Goal: Transaction & Acquisition: Purchase product/service

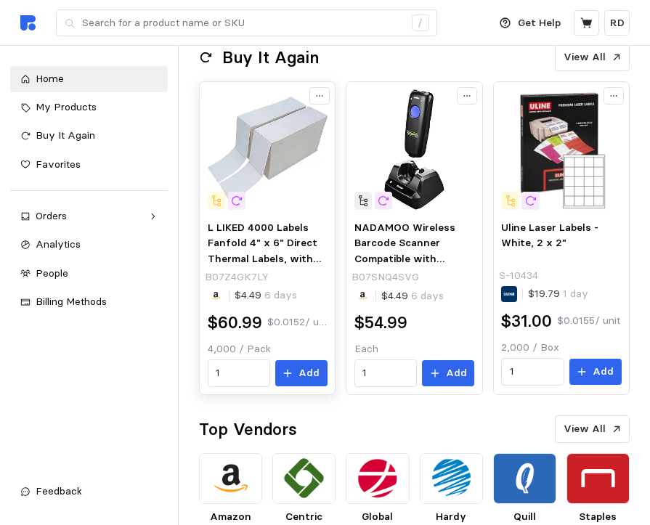
scroll to position [508, 0]
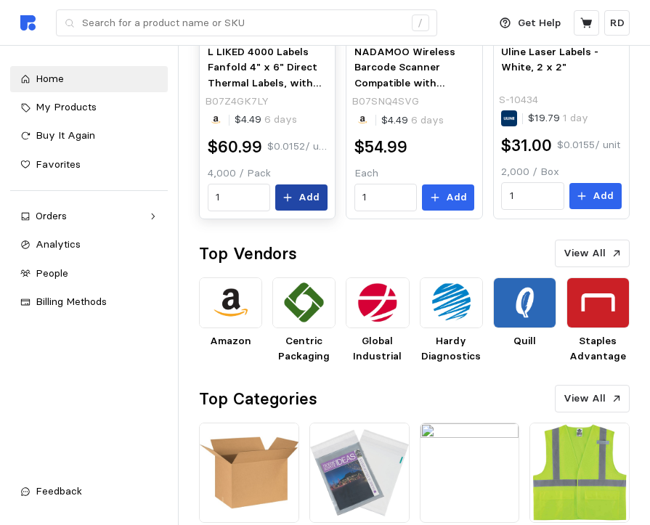
click at [296, 196] on button "Add" at bounding box center [301, 197] width 52 height 26
click at [593, 5] on div "1" at bounding box center [599, 10] width 15 height 15
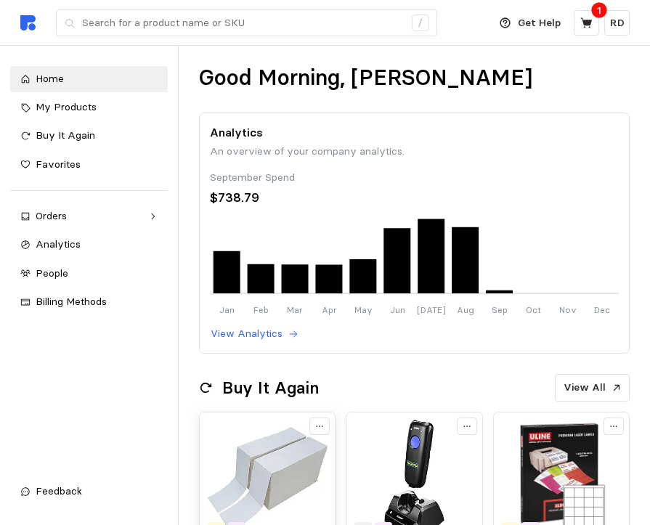
scroll to position [0, 0]
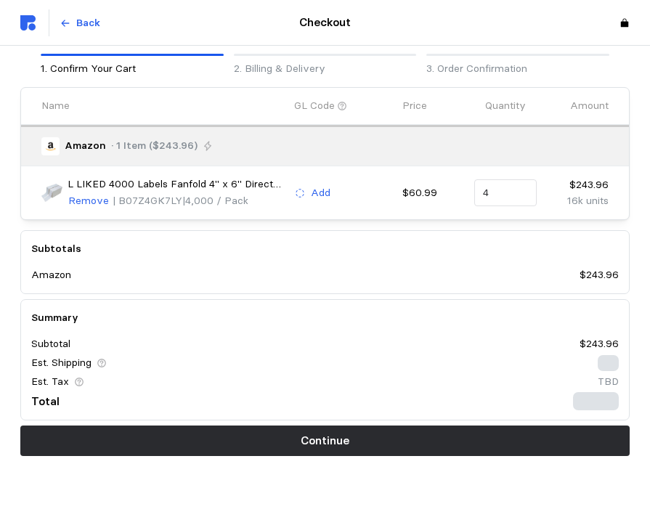
scroll to position [73, 0]
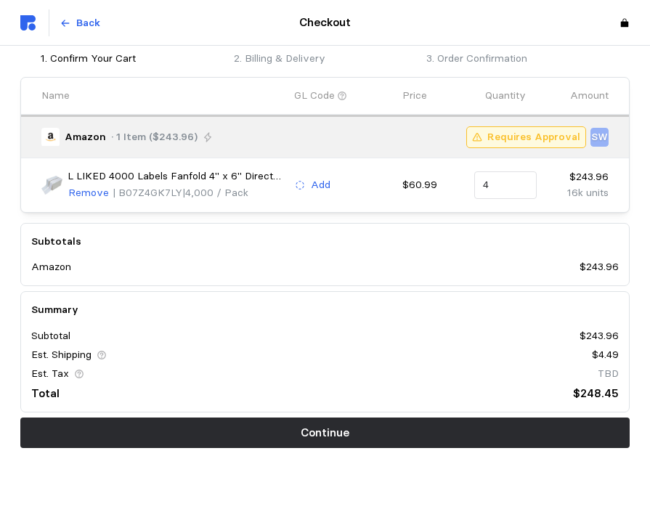
scroll to position [76, 0]
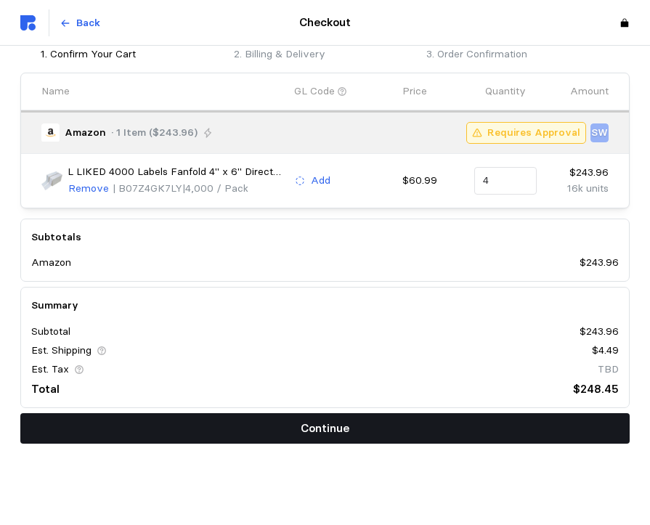
click at [317, 427] on p "Continue" at bounding box center [325, 428] width 49 height 18
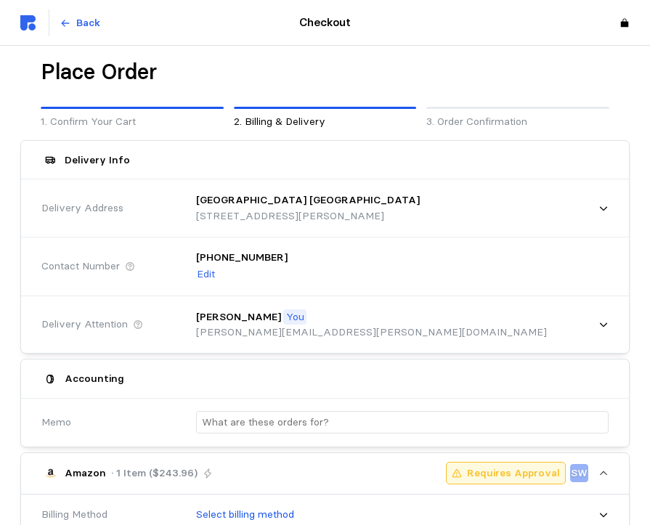
scroll to position [0, 0]
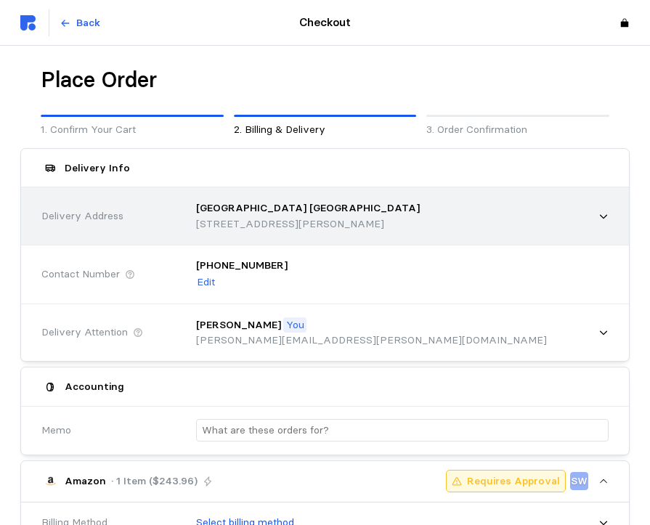
click at [602, 214] on icon at bounding box center [603, 216] width 10 height 10
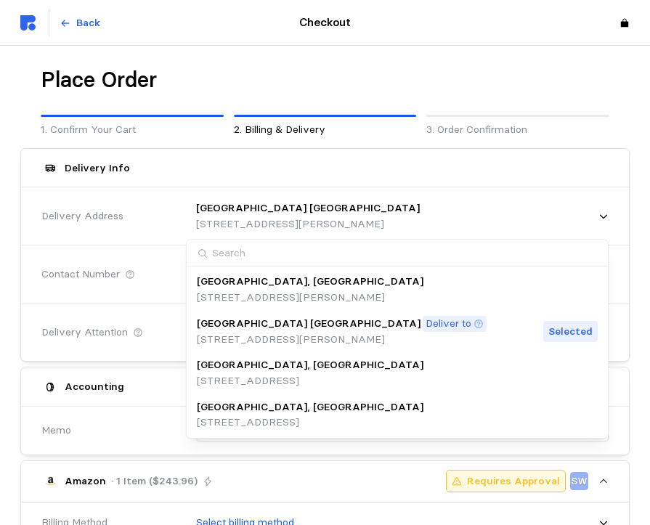
click at [237, 285] on p "Goodlettsville, TN" at bounding box center [310, 282] width 227 height 16
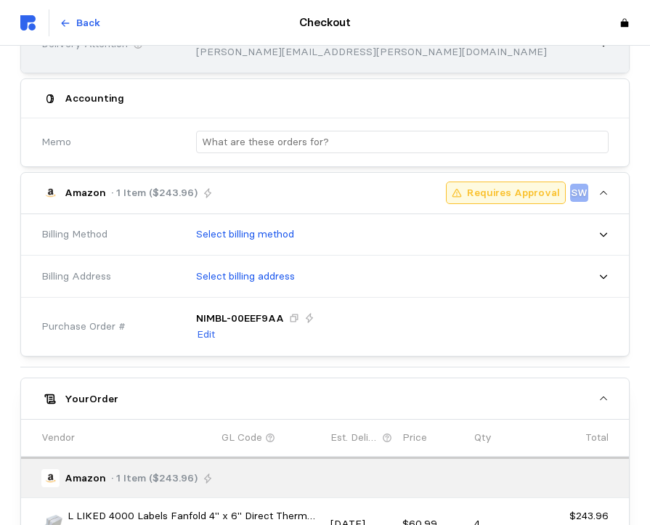
scroll to position [290, 0]
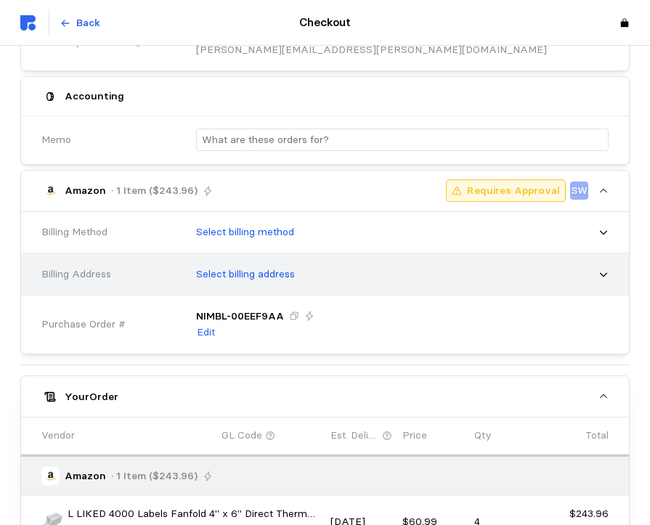
click at [589, 265] on div "Select billing address" at bounding box center [397, 274] width 423 height 36
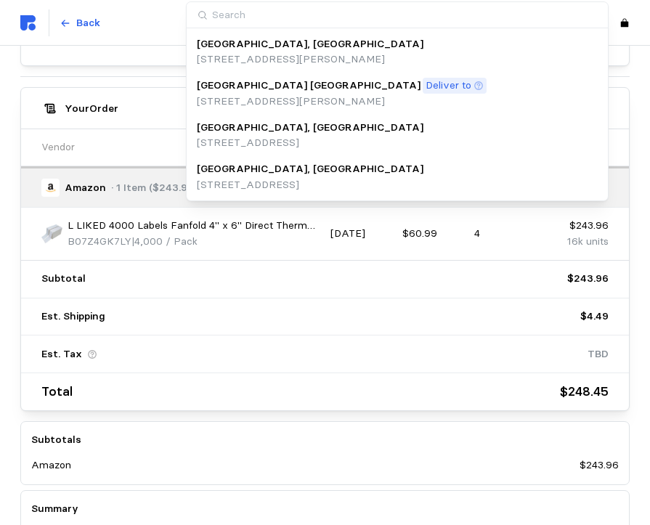
scroll to position [581, 0]
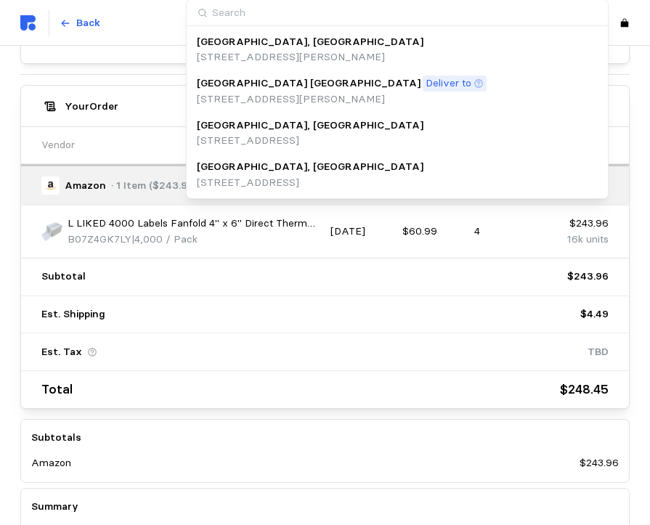
click at [247, 175] on p "615 S Gladiola St, Salt Lake City, UT, 84104, United States" at bounding box center [310, 183] width 227 height 16
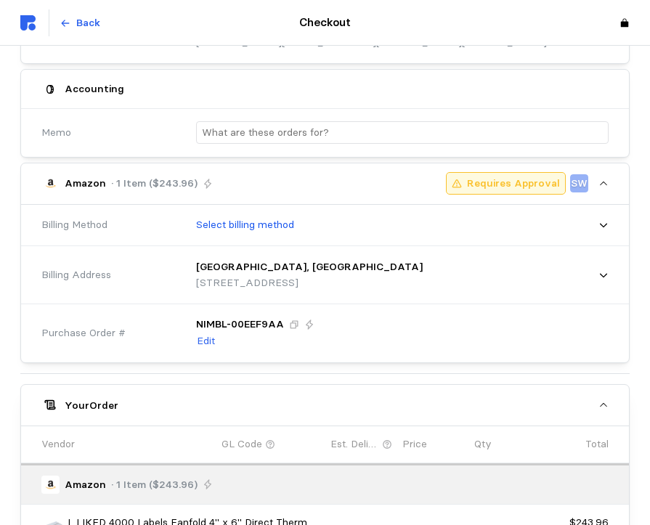
scroll to position [290, 0]
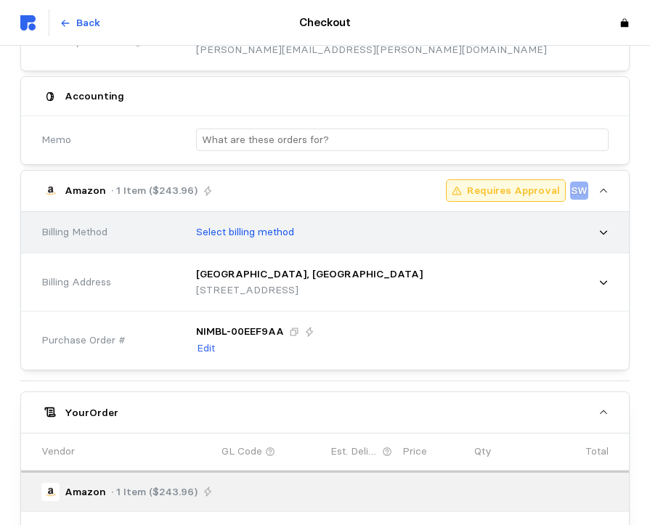
click at [596, 232] on div "Select billing method" at bounding box center [397, 232] width 423 height 36
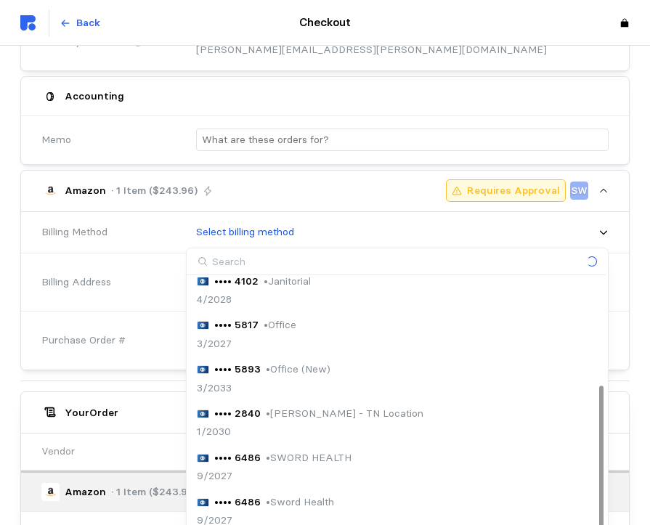
scroll to position [188, 0]
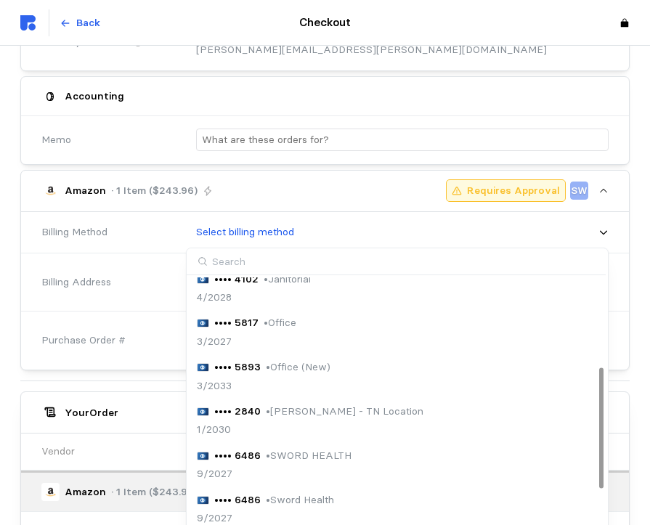
click at [266, 407] on p "• Roger - TN Location" at bounding box center [345, 412] width 158 height 16
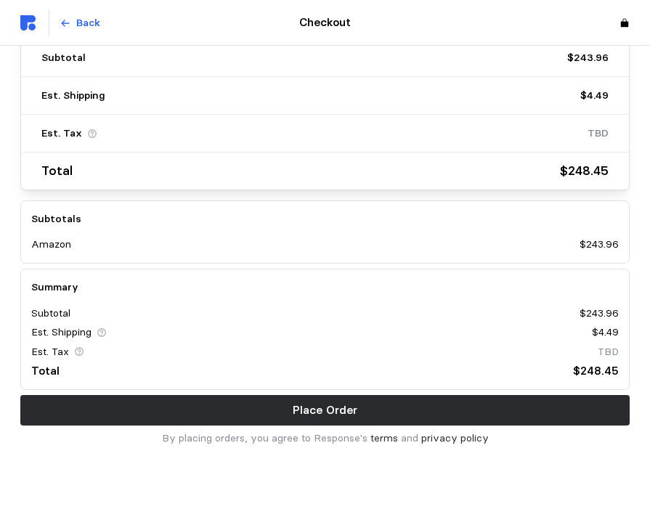
scroll to position [837, 0]
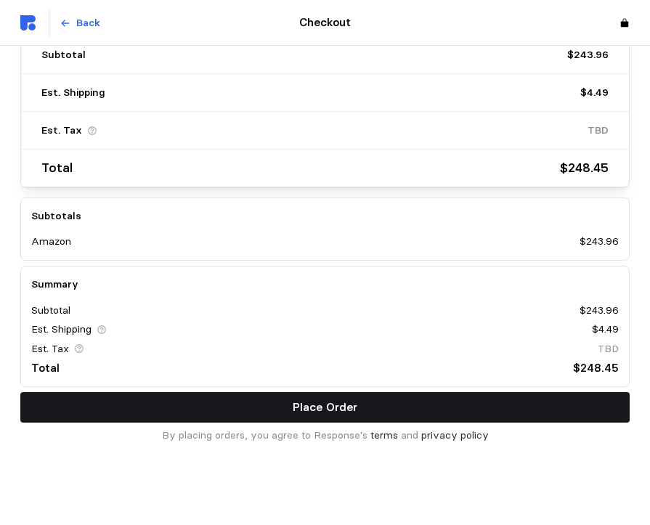
click at [386, 399] on button "Place Order" at bounding box center [324, 407] width 609 height 31
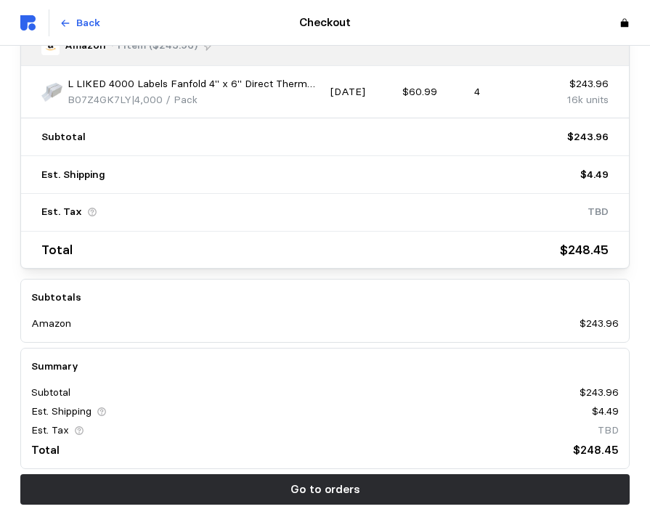
scroll to position [784, 0]
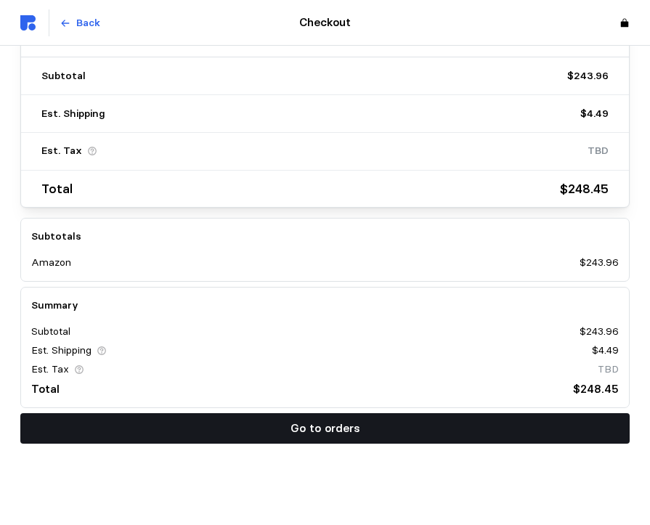
click at [332, 423] on p "Go to orders" at bounding box center [325, 428] width 70 height 18
